Goal: Information Seeking & Learning: Check status

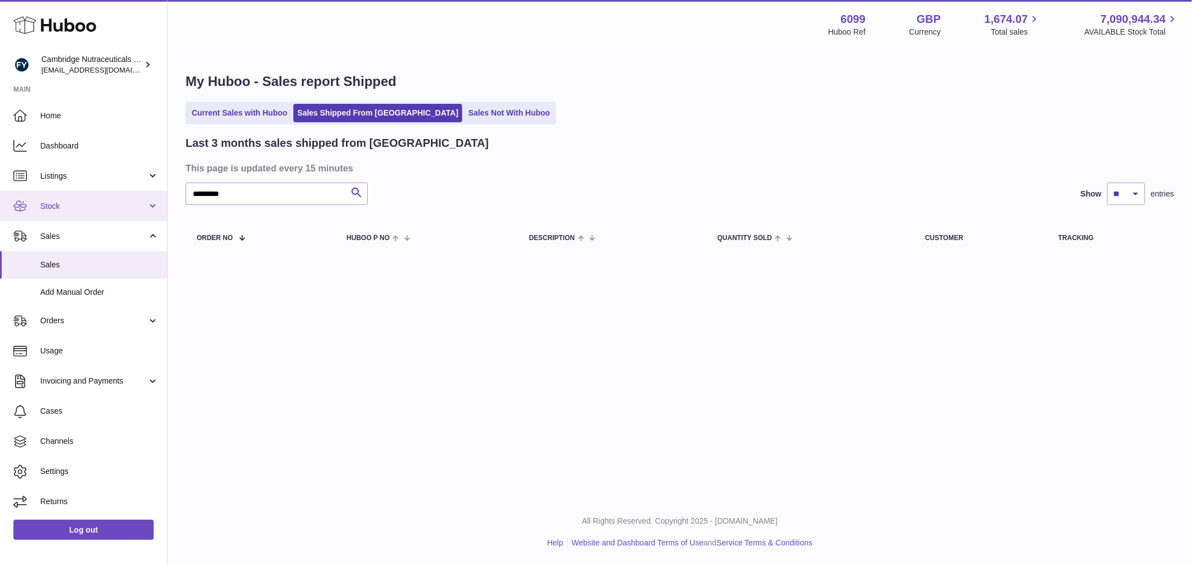
click at [66, 213] on link "Stock" at bounding box center [83, 206] width 167 height 30
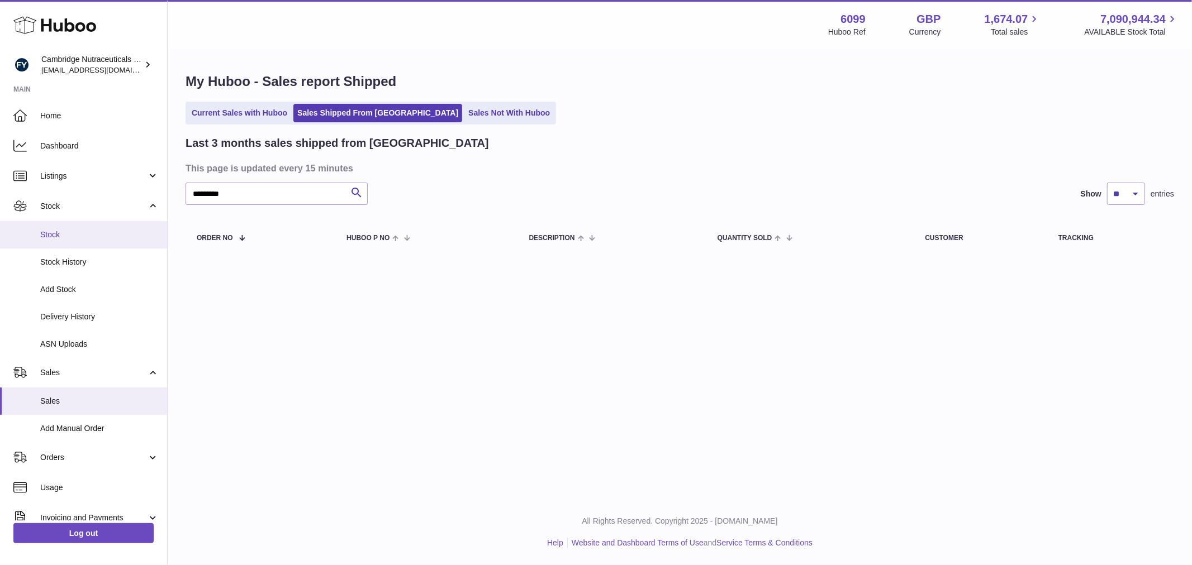
click at [69, 232] on span "Stock" at bounding box center [99, 235] width 118 height 11
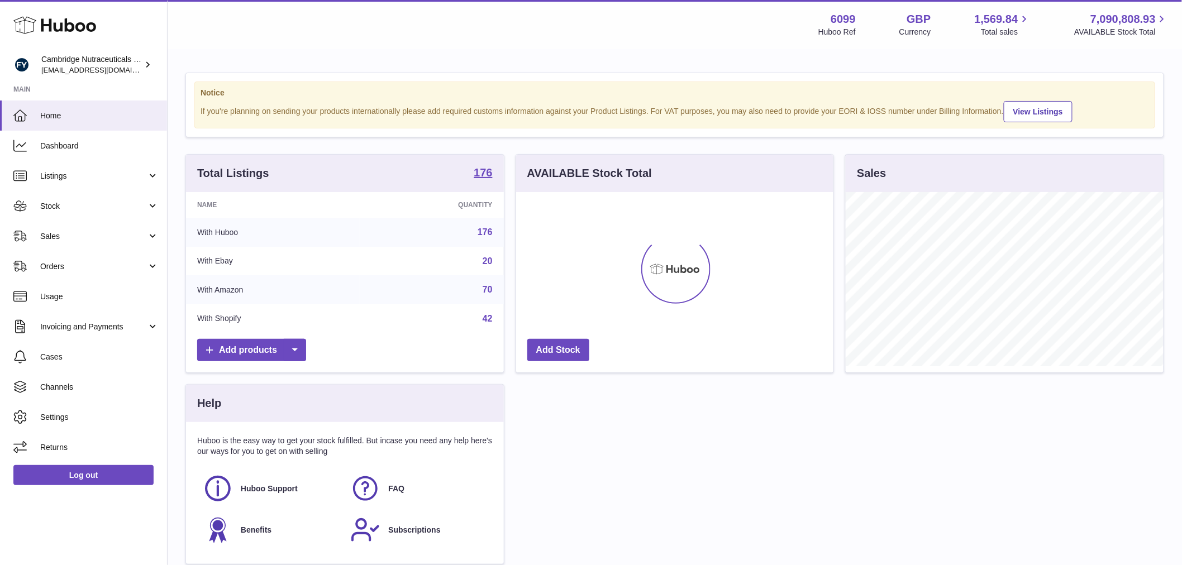
scroll to position [174, 317]
click at [59, 239] on span "Sales" at bounding box center [93, 236] width 107 height 11
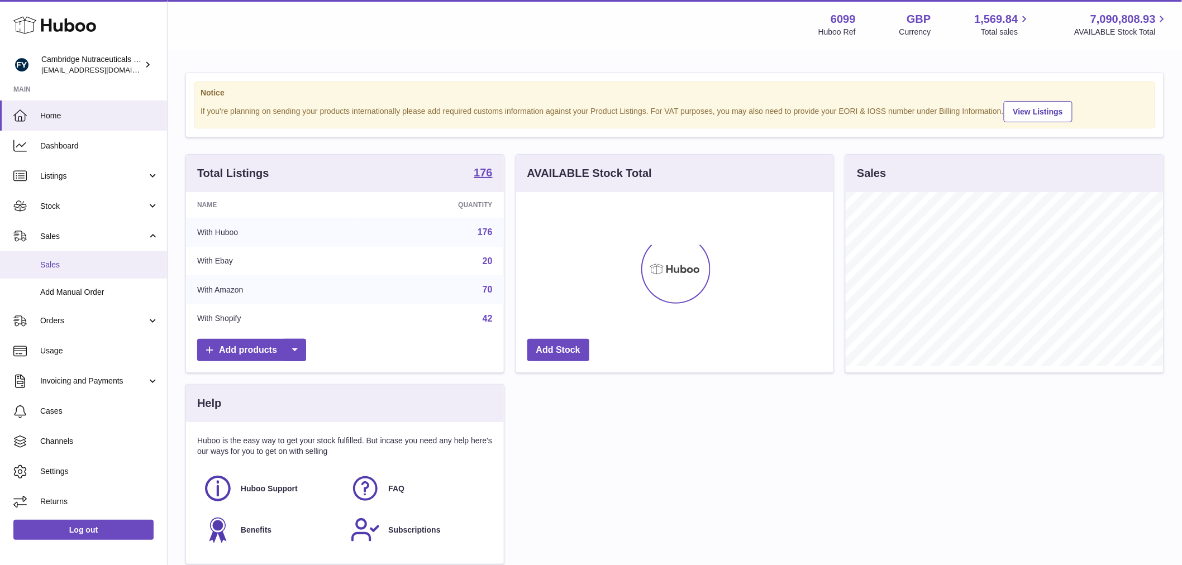
click at [70, 261] on span "Sales" at bounding box center [99, 265] width 118 height 11
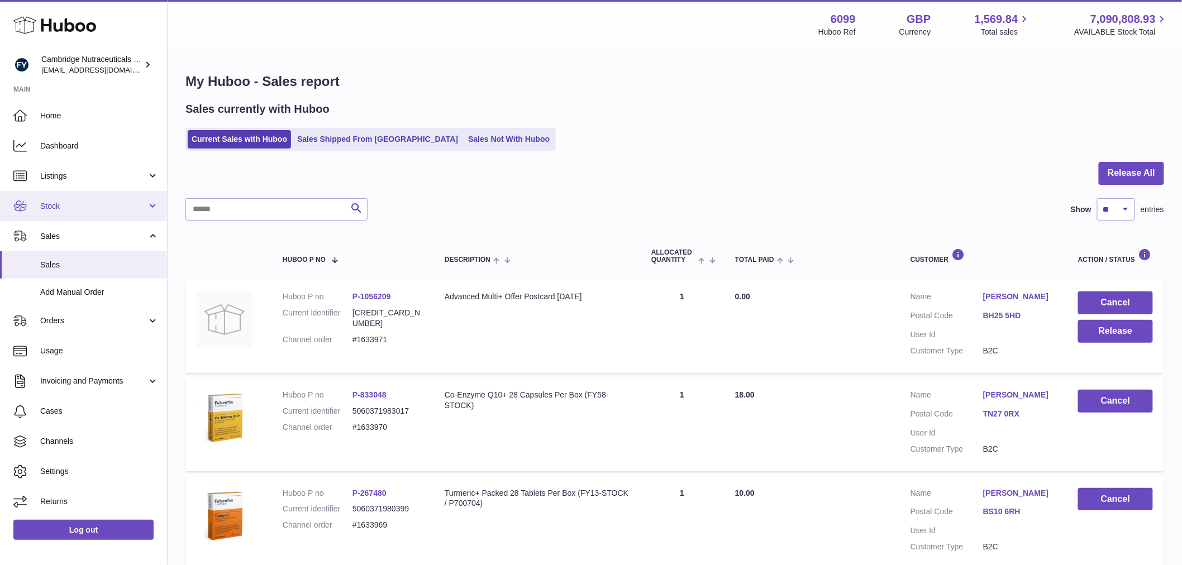
click at [83, 208] on span "Stock" at bounding box center [93, 206] width 107 height 11
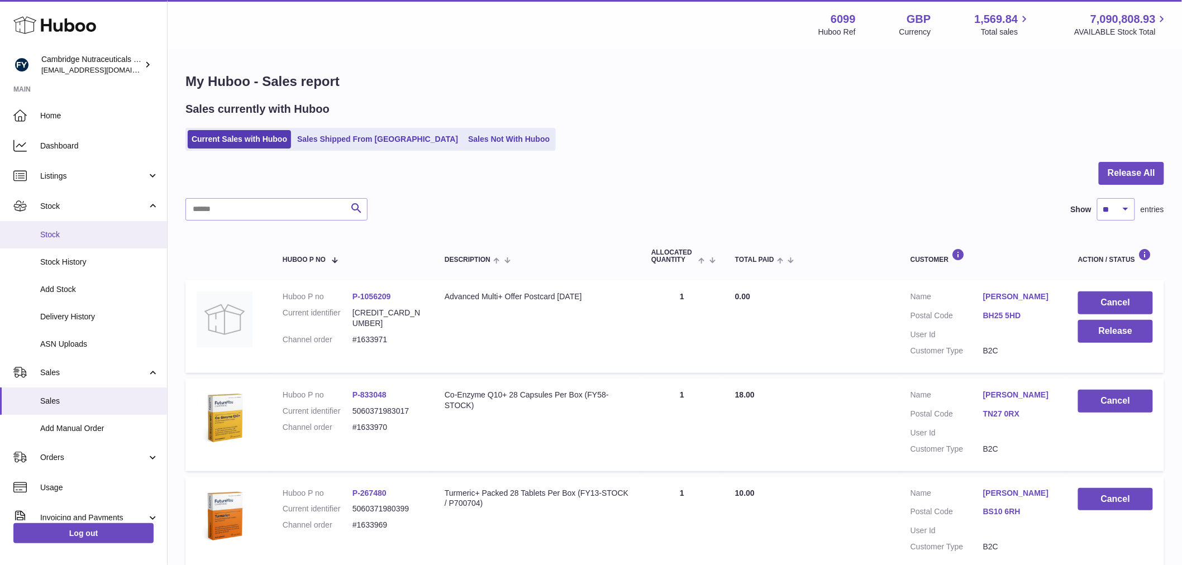
click at [77, 230] on span "Stock" at bounding box center [99, 235] width 118 height 11
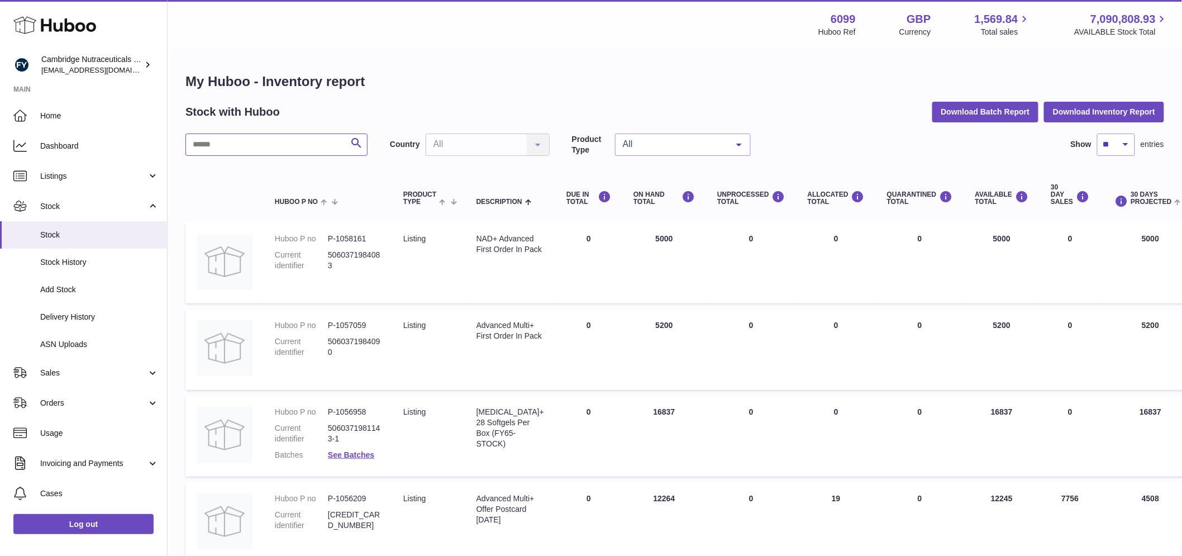
click at [240, 151] on input "text" at bounding box center [277, 145] width 182 height 22
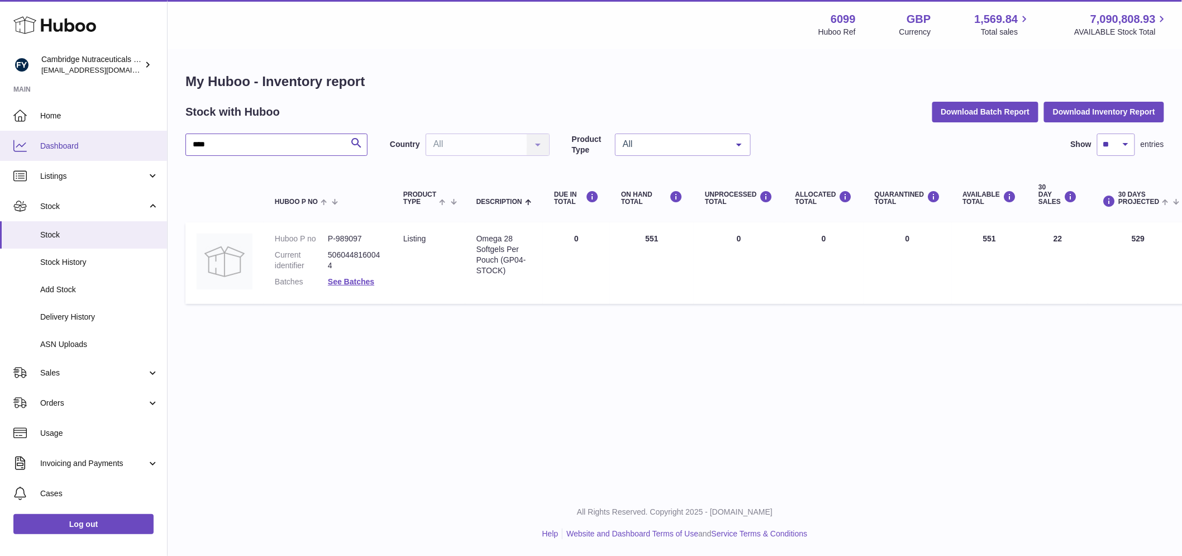
drag, startPoint x: 213, startPoint y: 146, endPoint x: 139, endPoint y: 142, distance: 74.4
click at [139, 142] on div "Huboo Cambridge Nutraceuticals Ltd [EMAIL_ADDRESS][DOMAIN_NAME] Main Home Dashb…" at bounding box center [591, 278] width 1182 height 556
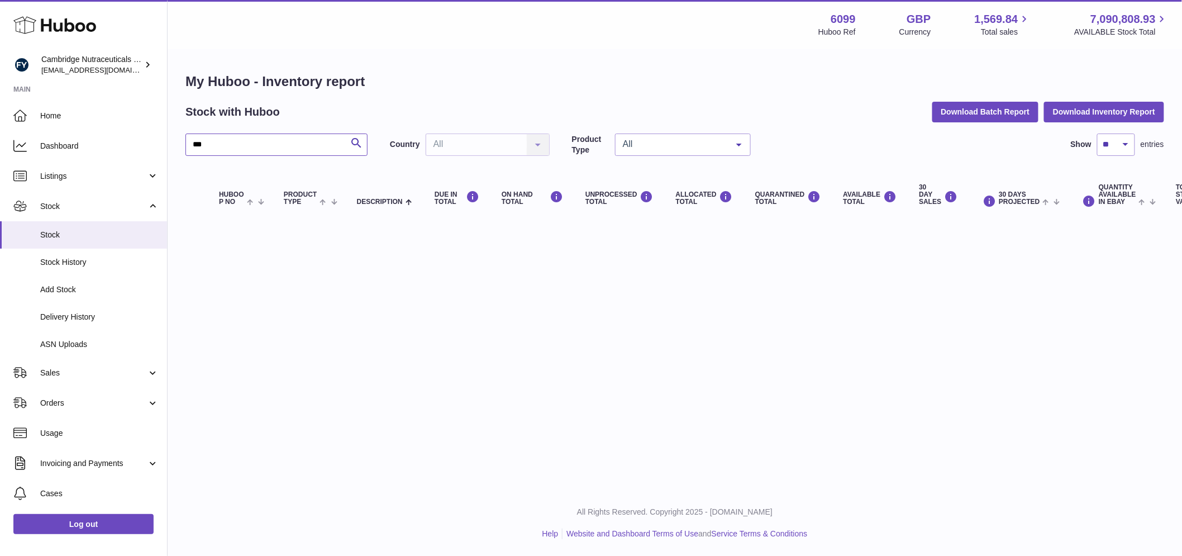
drag, startPoint x: 227, startPoint y: 145, endPoint x: 174, endPoint y: 149, distance: 53.8
click at [174, 149] on div "My Huboo - Inventory report Stock with Huboo Download Batch Report Download Inv…" at bounding box center [675, 147] width 1015 height 194
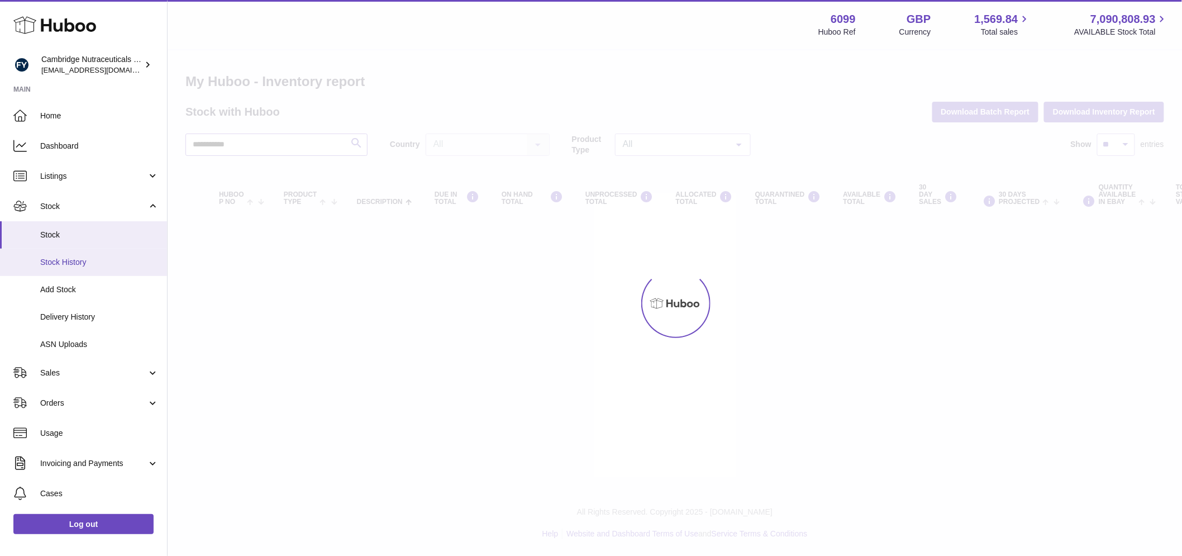
type input "**********"
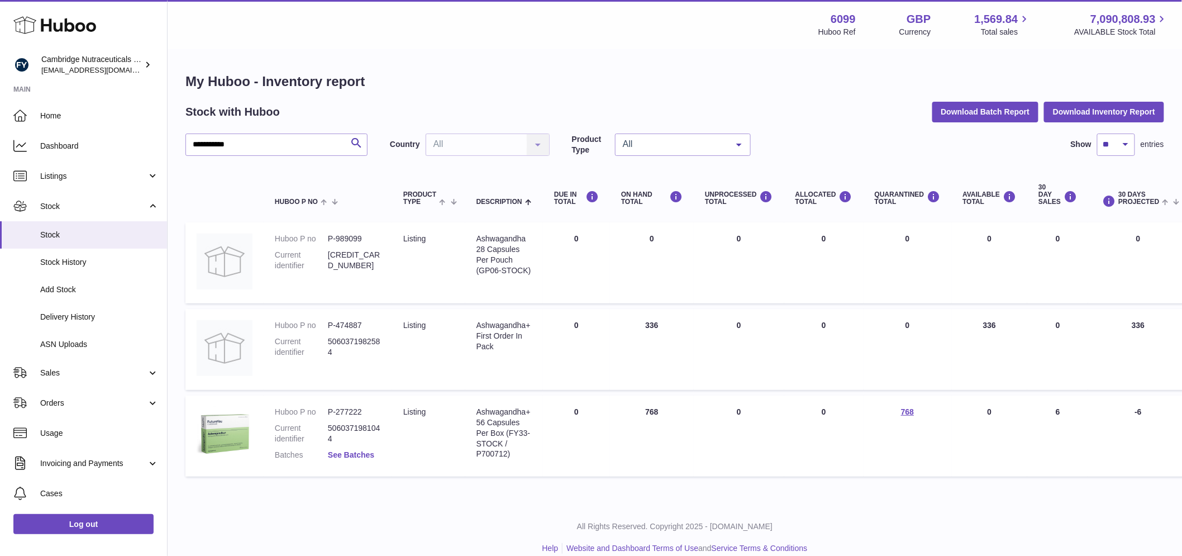
click at [360, 455] on link "See Batches" at bounding box center [351, 454] width 46 height 9
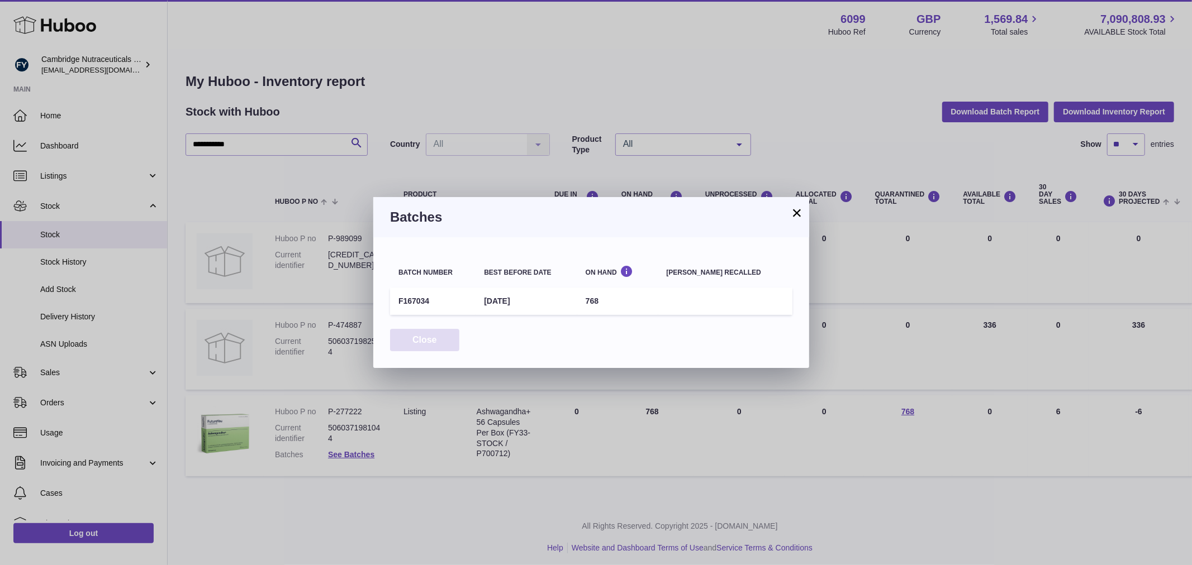
drag, startPoint x: 423, startPoint y: 344, endPoint x: 383, endPoint y: 331, distance: 41.7
click at [418, 343] on button "Close" at bounding box center [424, 340] width 69 height 23
